Goal: Task Accomplishment & Management: Complete application form

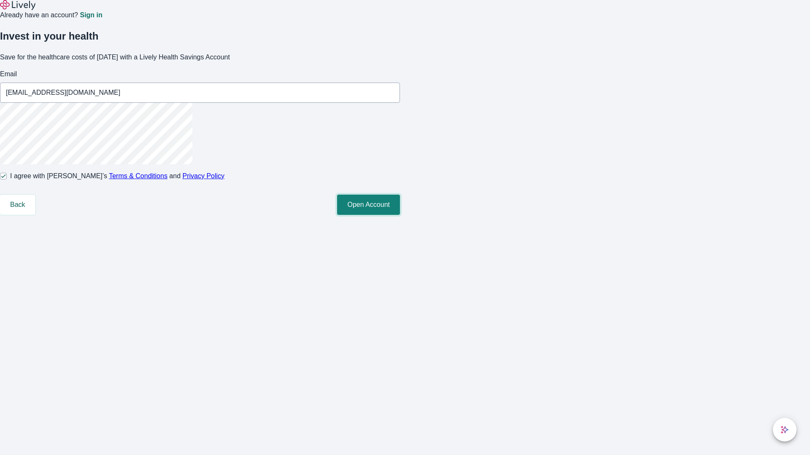
click at [400, 215] on button "Open Account" at bounding box center [368, 205] width 63 height 20
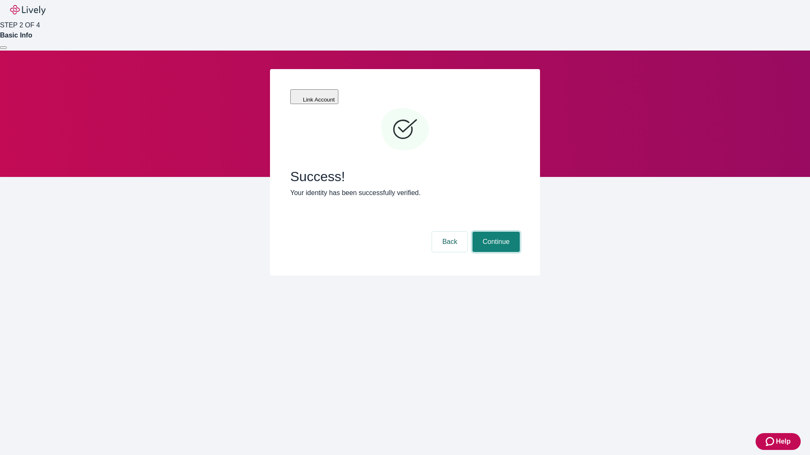
click at [495, 232] on button "Continue" at bounding box center [495, 242] width 47 height 20
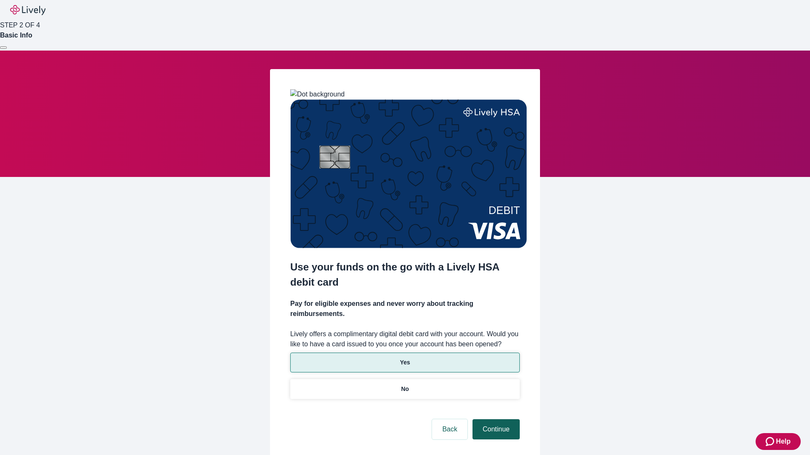
click at [404, 358] on p "Yes" at bounding box center [405, 362] width 10 height 9
click at [495, 420] on button "Continue" at bounding box center [495, 430] width 47 height 20
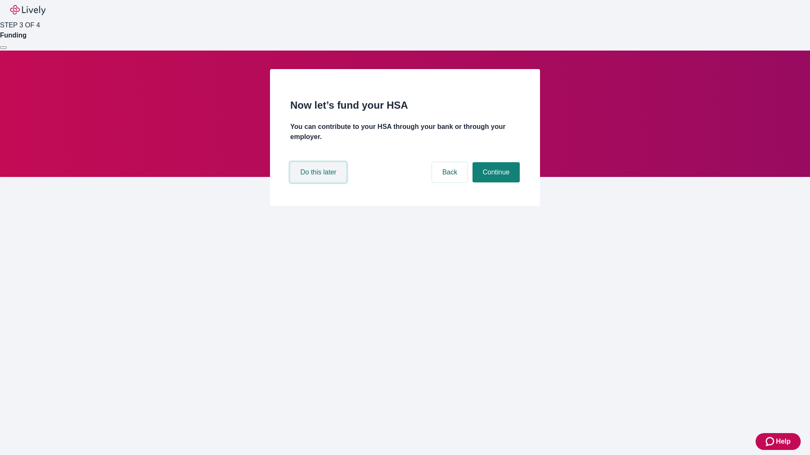
click at [319, 183] on button "Do this later" at bounding box center [318, 172] width 56 height 20
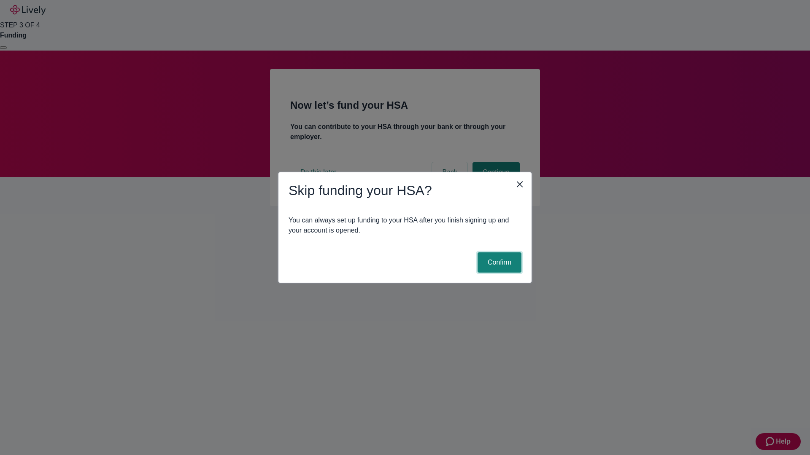
click at [498, 263] on button "Confirm" at bounding box center [499, 263] width 44 height 20
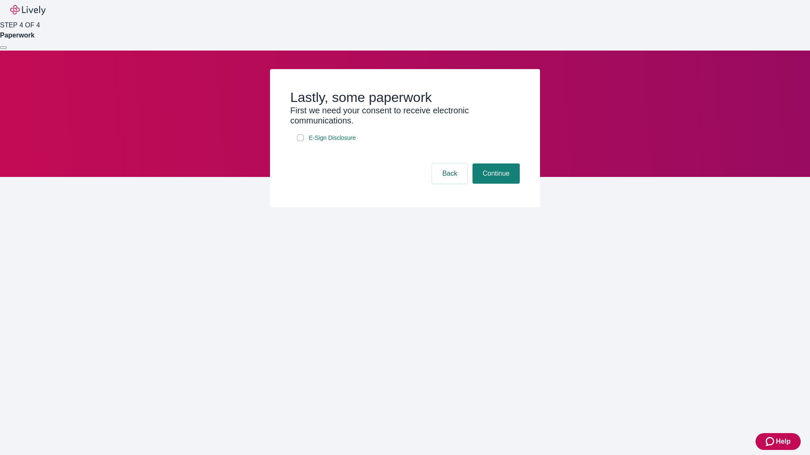
click at [300, 141] on input "E-Sign Disclosure" at bounding box center [300, 138] width 7 height 7
checkbox input "true"
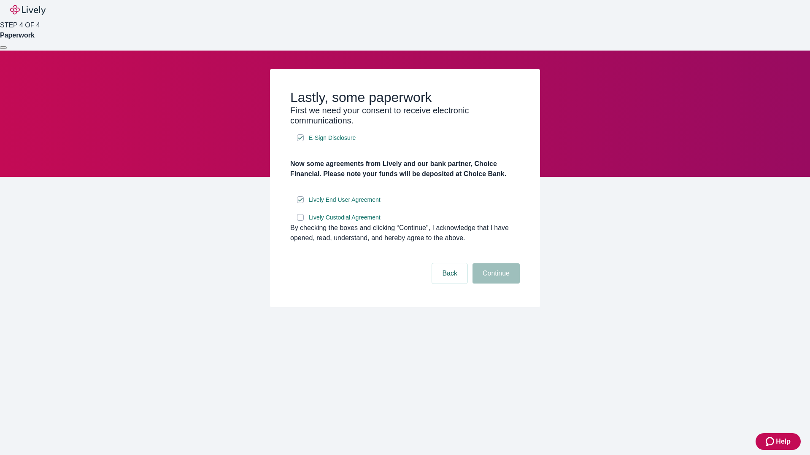
click at [300, 221] on input "Lively Custodial Agreement" at bounding box center [300, 217] width 7 height 7
checkbox input "true"
click at [495, 284] on button "Continue" at bounding box center [495, 274] width 47 height 20
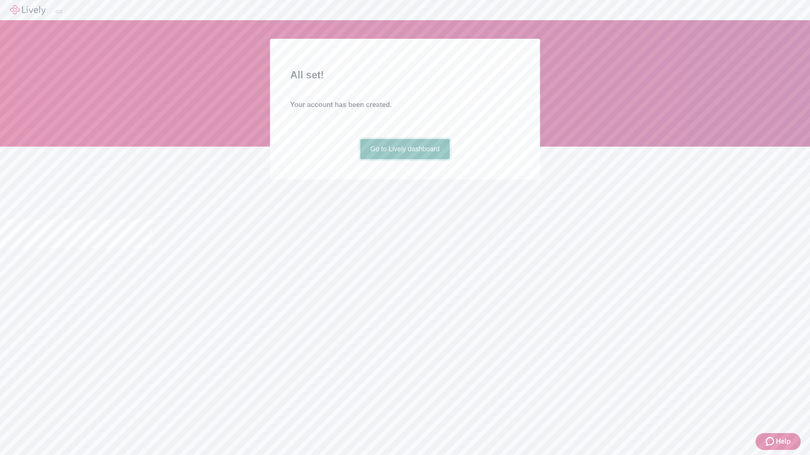
click at [404, 159] on link "Go to Lively dashboard" at bounding box center [405, 149] width 90 height 20
